Goal: Entertainment & Leisure: Browse casually

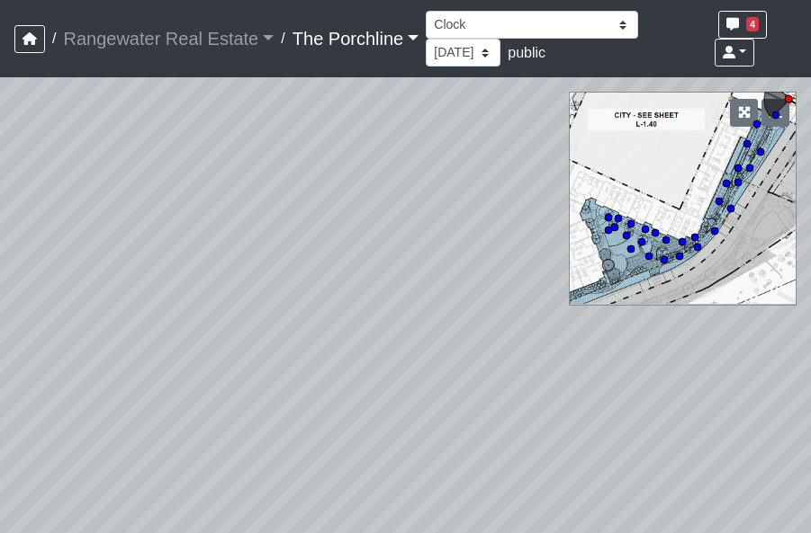
select select "vkVQVYPAJ83sLdWuzaKmdr"
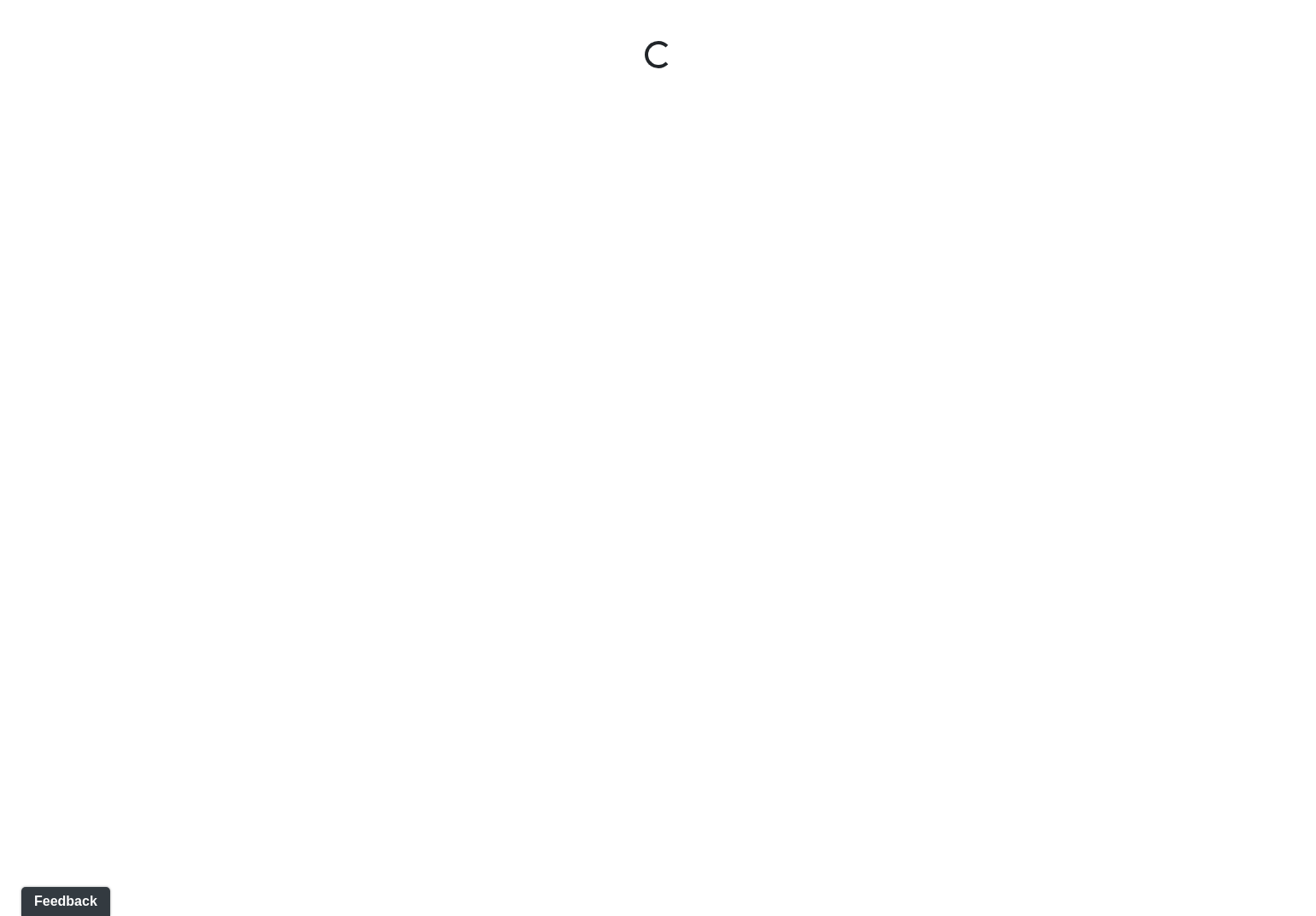
select select "vkVQVYPAJ83sLdWuzaKmdr"
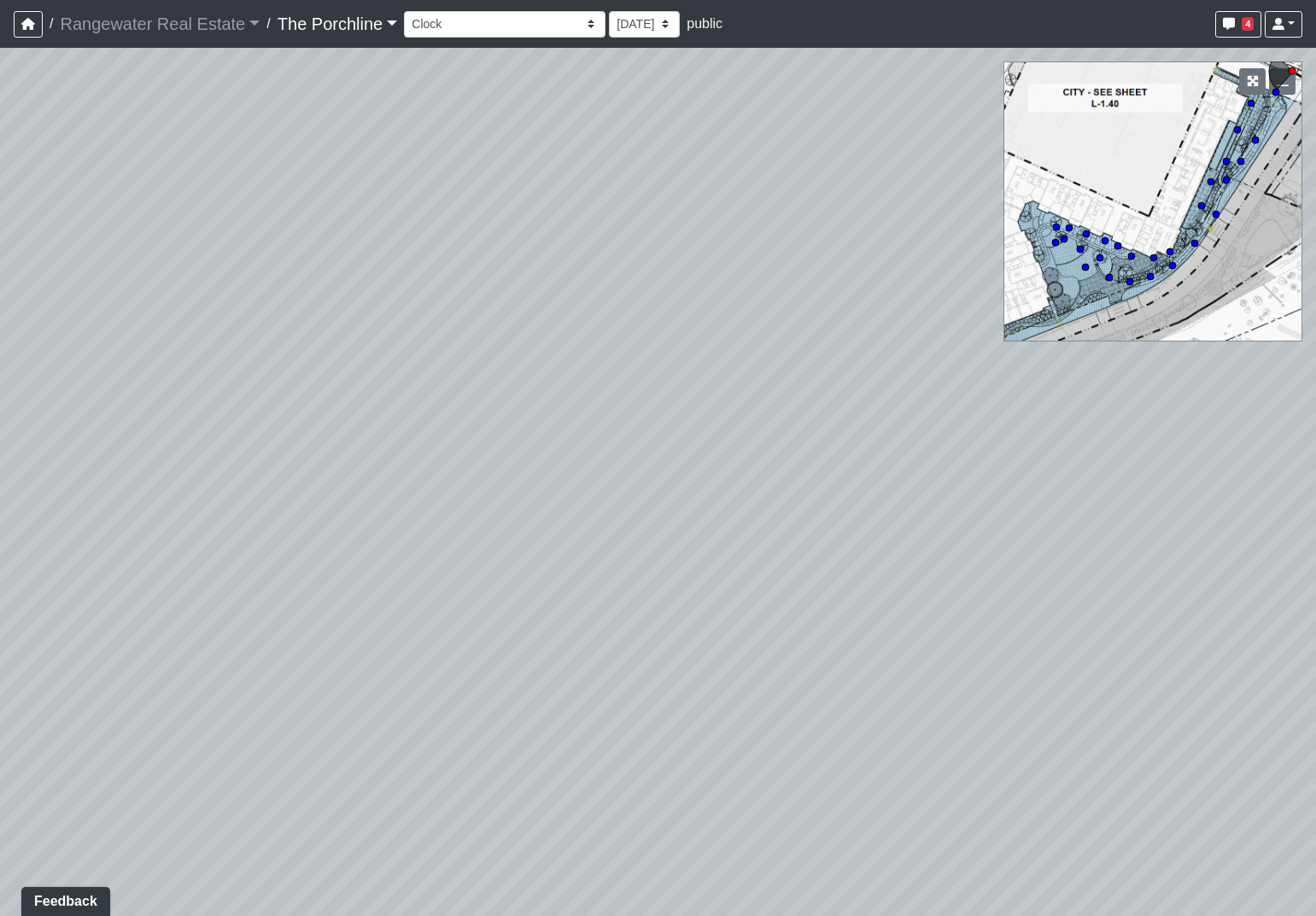
drag, startPoint x: 1219, startPoint y: 245, endPoint x: 1258, endPoint y: 180, distance: 75.8
click at [1258, 180] on div "Loading... Crosswalk 1" at bounding box center [658, 481] width 1316 height 869
